Goal: Task Accomplishment & Management: Manage account settings

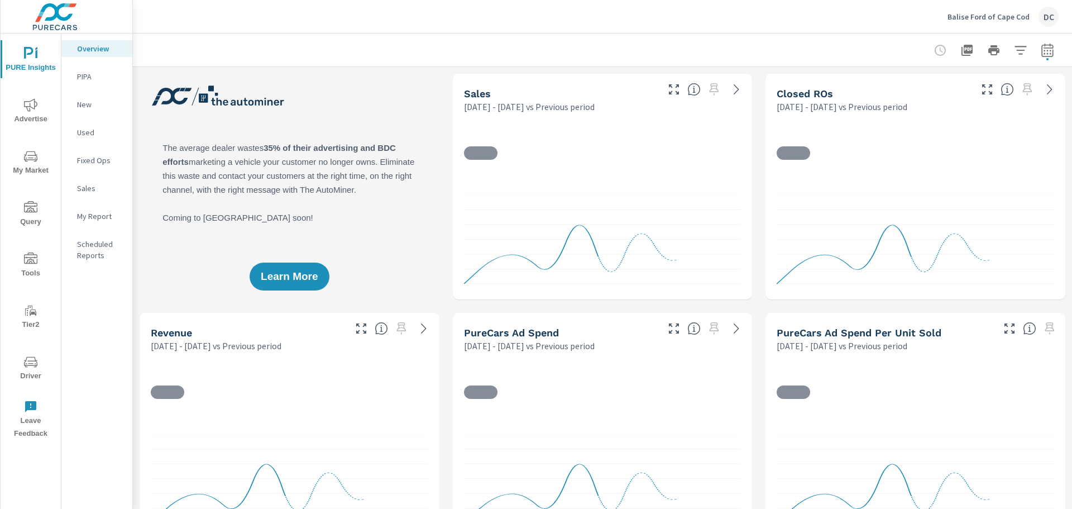
click at [992, 8] on div "Balise Ford of [GEOGRAPHIC_DATA]" at bounding box center [1003, 17] width 111 height 20
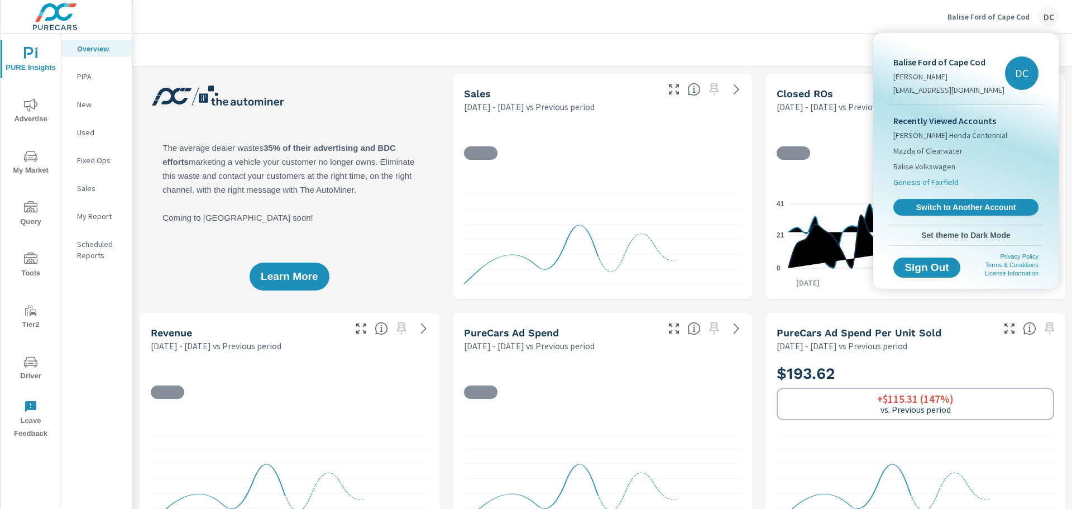
scroll to position [1, 0]
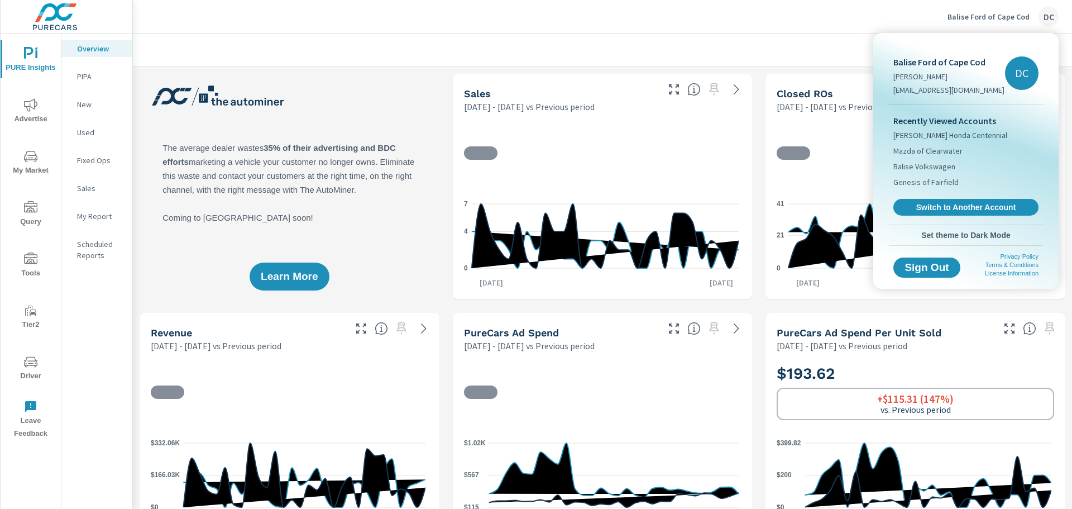
click at [929, 205] on span "Switch to Another Account" at bounding box center [966, 207] width 133 height 10
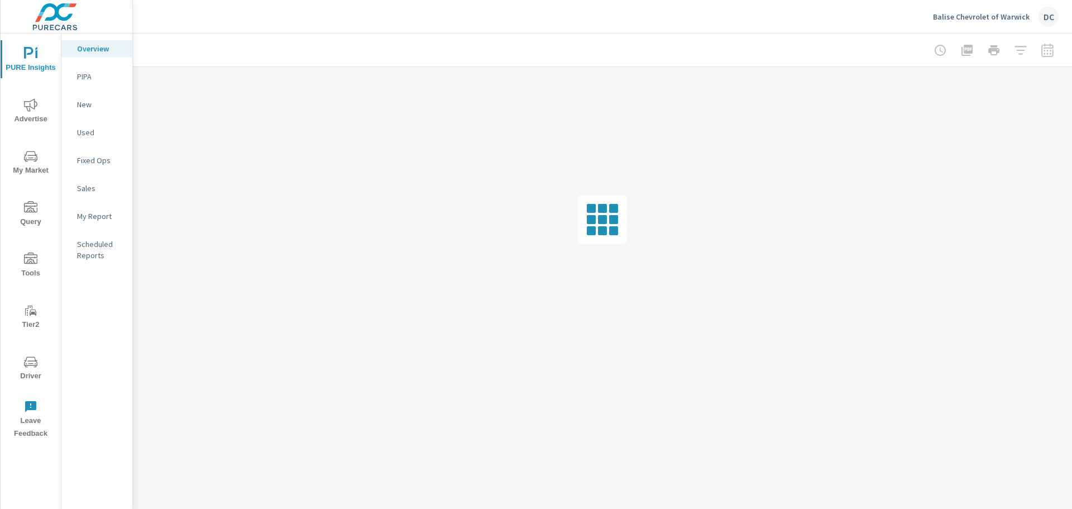
click at [39, 106] on span "Advertise" at bounding box center [31, 111] width 54 height 27
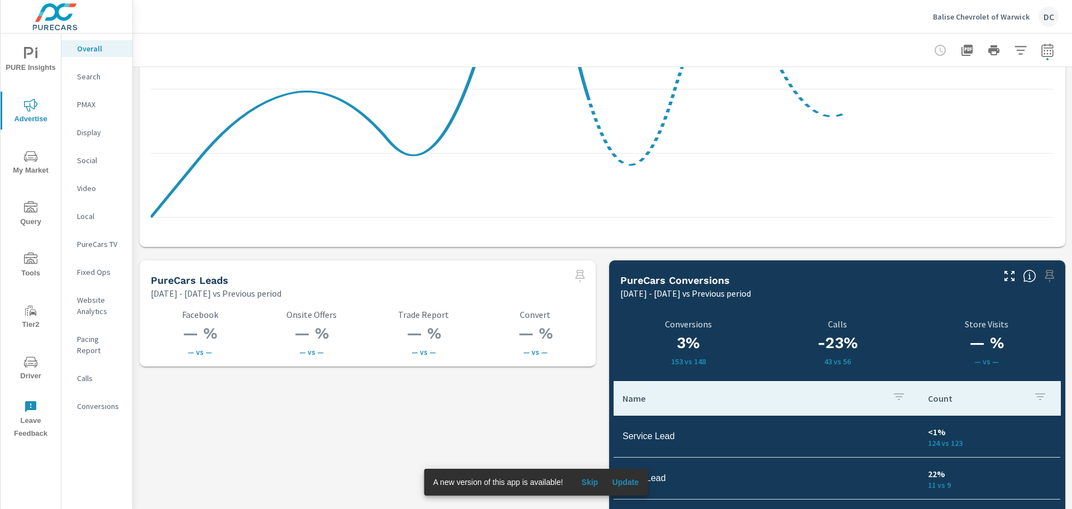
scroll to position [1366, 0]
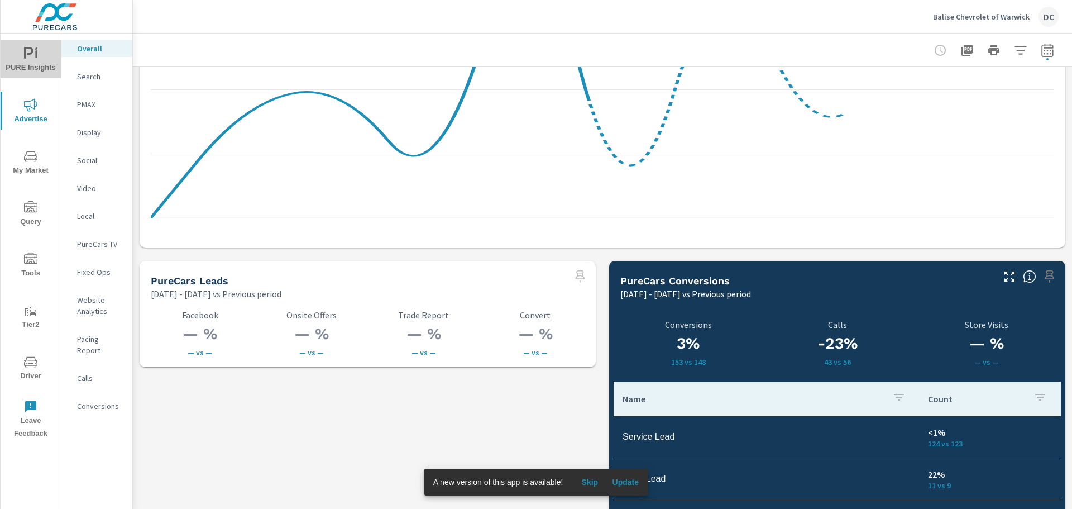
click at [27, 49] on icon "nav menu" at bounding box center [30, 53] width 13 height 13
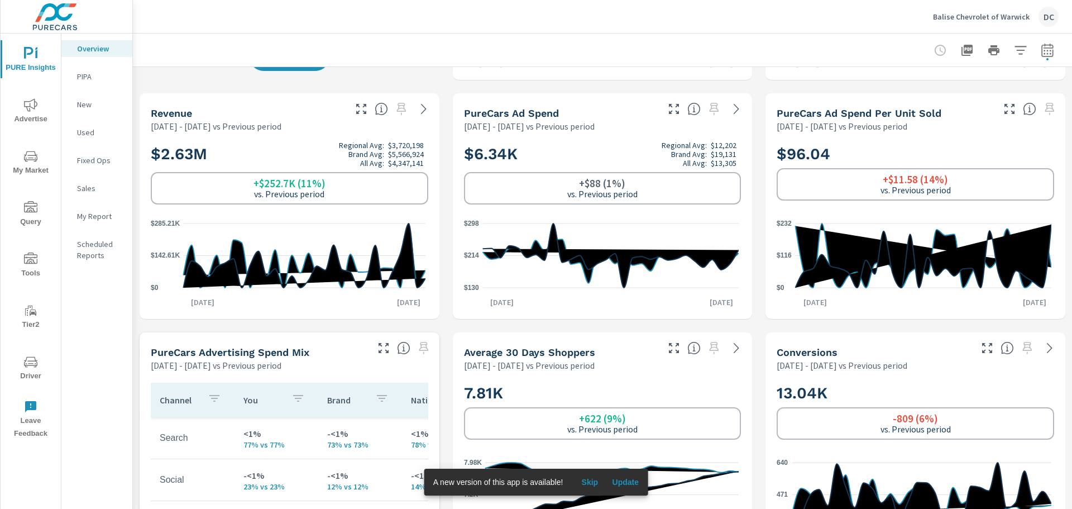
scroll to position [223, 0]
